Goal: Transaction & Acquisition: Purchase product/service

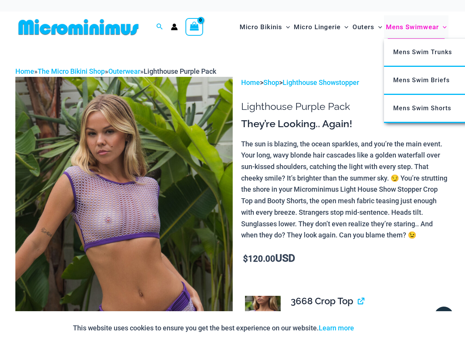
click at [395, 27] on span "Mens Swimwear" at bounding box center [412, 27] width 53 height 20
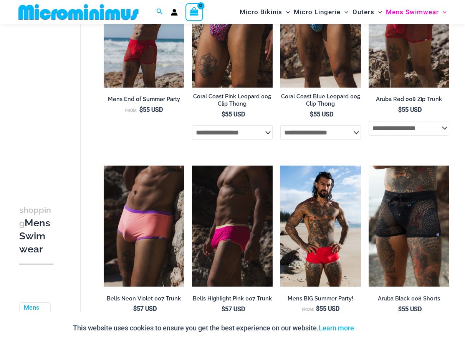
scroll to position [186, 0]
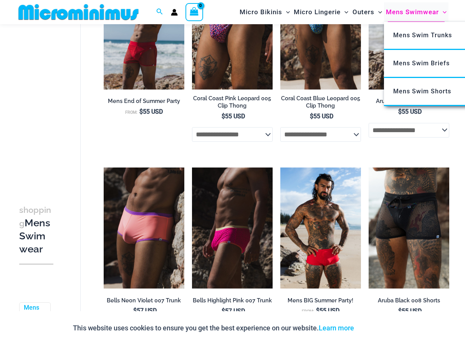
click at [406, 11] on span "Mens Swimwear" at bounding box center [412, 12] width 53 height 20
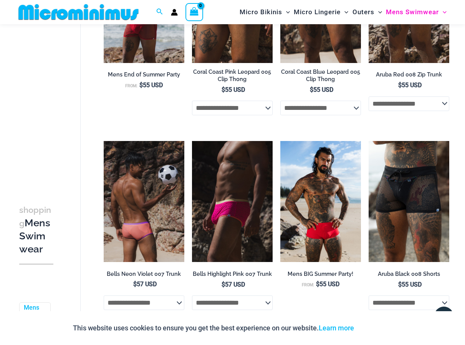
scroll to position [224, 0]
